Goal: Transaction & Acquisition: Purchase product/service

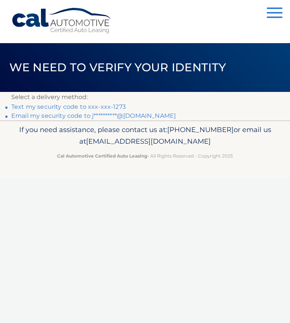
click at [91, 107] on link "Text my security code to xxx-xxx-1273" at bounding box center [68, 106] width 114 height 7
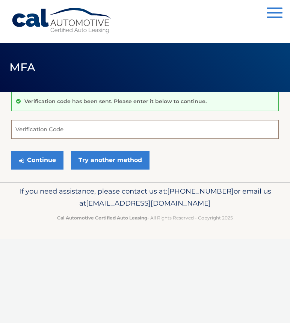
click at [51, 135] on input "Verification Code" at bounding box center [144, 129] width 267 height 19
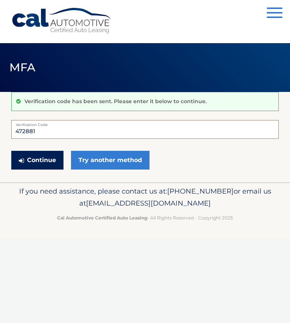
type input "472881"
click at [30, 165] on button "Continue" at bounding box center [37, 160] width 52 height 19
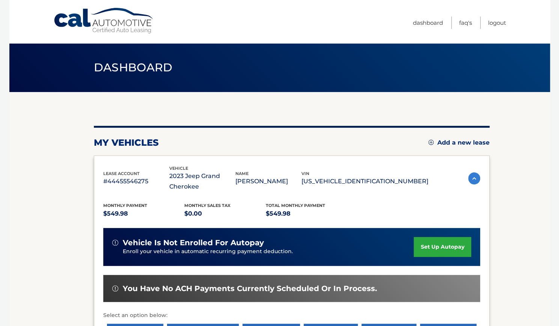
drag, startPoint x: 558, startPoint y: 153, endPoint x: 563, endPoint y: 186, distance: 34.2
click at [284, 186] on html "Cal Automotive Menu Dashboard FAQ's Logout" at bounding box center [279, 163] width 559 height 326
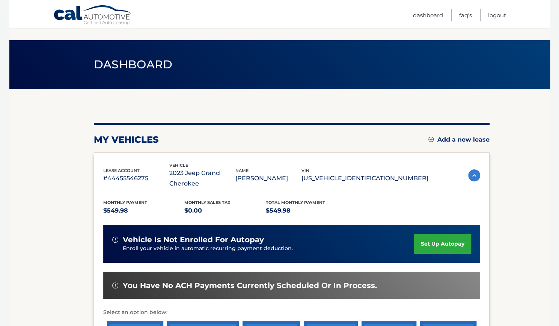
scroll to position [76, 0]
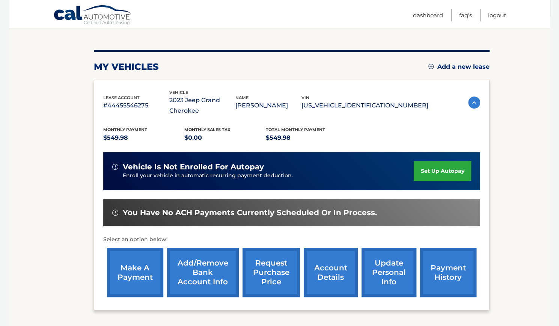
click at [143, 281] on link "make a payment" at bounding box center [135, 272] width 56 height 49
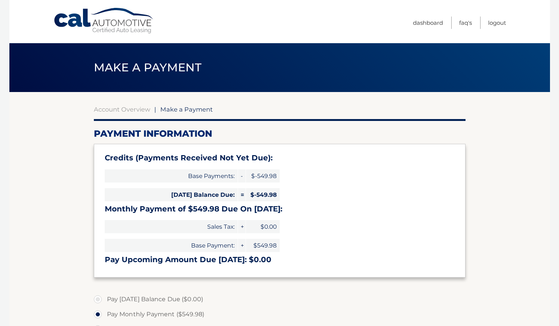
select select "NzU4NDU4NTYtZTQzNy00MzJhLWIyMmEtMmVhMTBhZmJjYThm"
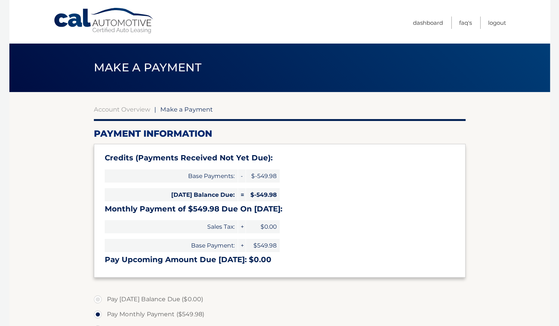
click at [510, 264] on section "Account Overview | Make a Payment Payment Information Credits (Payments Receive…" at bounding box center [279, 301] width 540 height 419
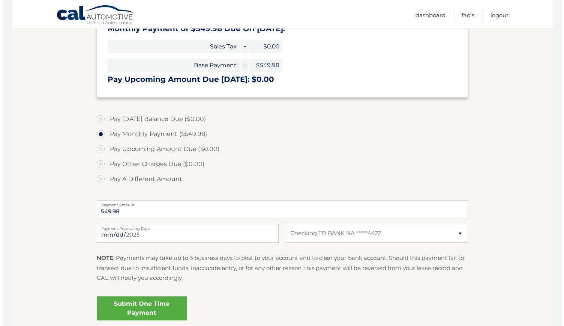
scroll to position [242, 0]
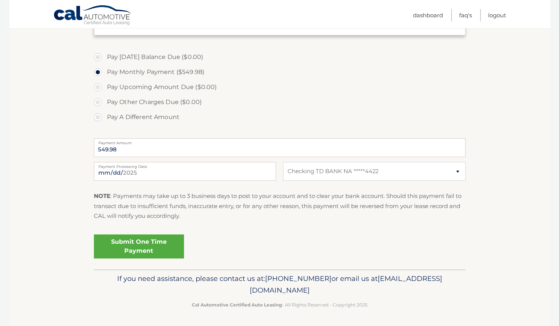
click at [145, 237] on link "Submit One Time Payment" at bounding box center [139, 246] width 90 height 24
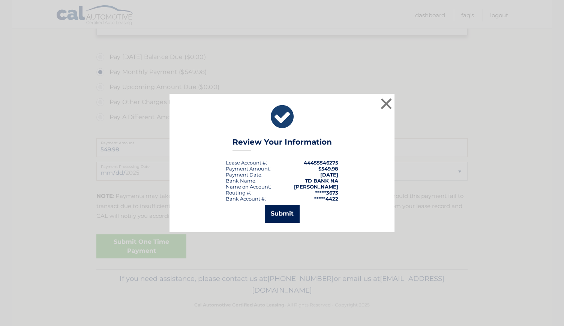
click at [289, 213] on button "Submit" at bounding box center [282, 213] width 35 height 18
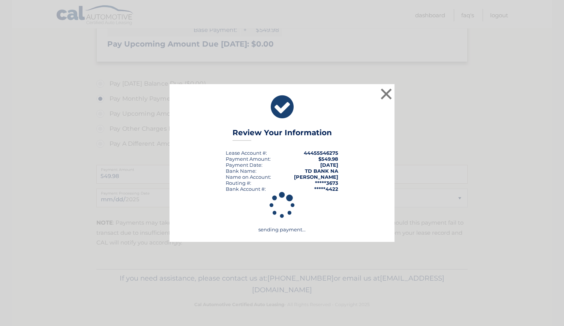
scroll to position [215, 0]
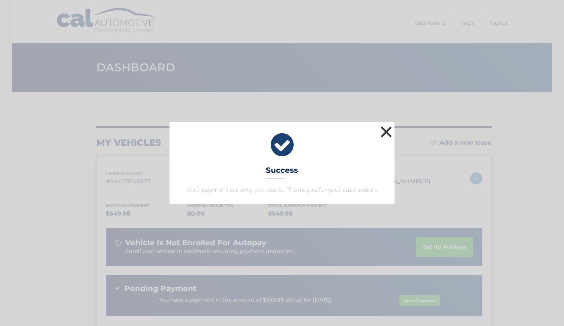
click at [387, 135] on button "×" at bounding box center [386, 131] width 15 height 15
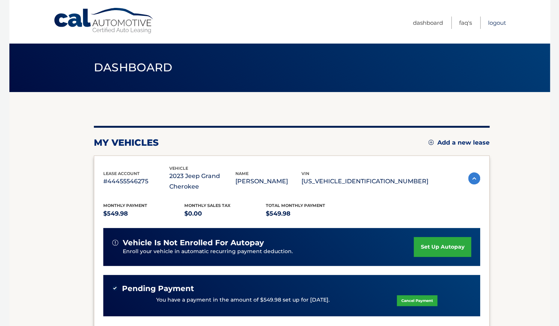
click at [495, 26] on link "Logout" at bounding box center [497, 23] width 18 height 12
